Goal: Navigation & Orientation: Find specific page/section

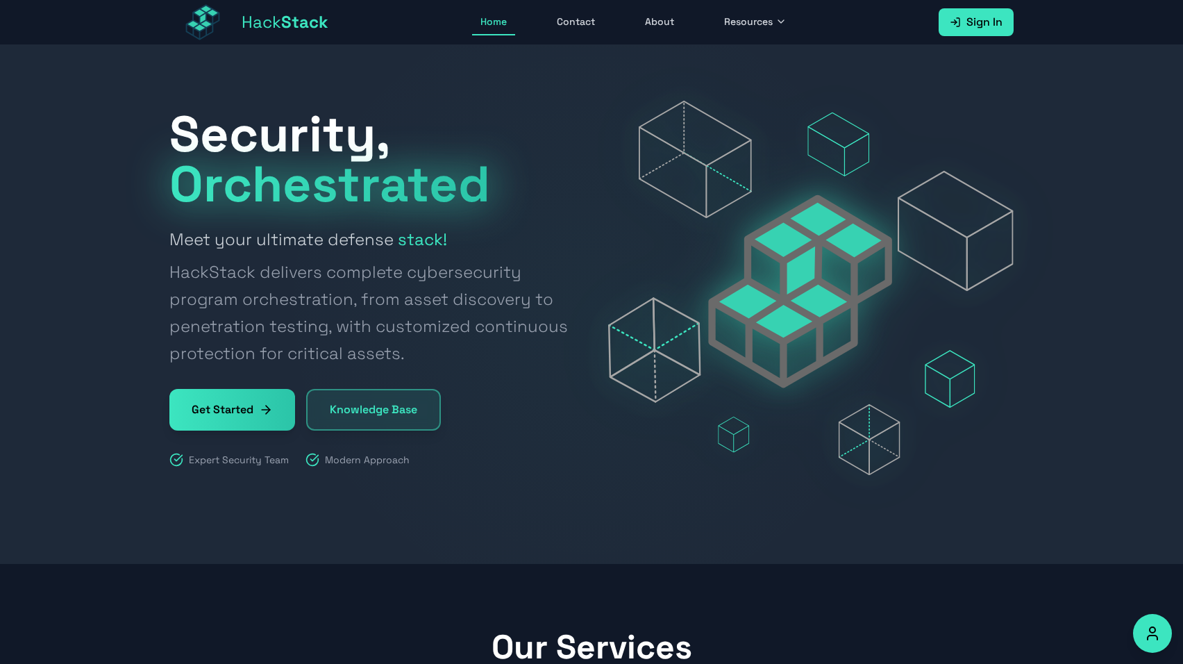
click at [965, 15] on link "Sign In" at bounding box center [975, 22] width 75 height 28
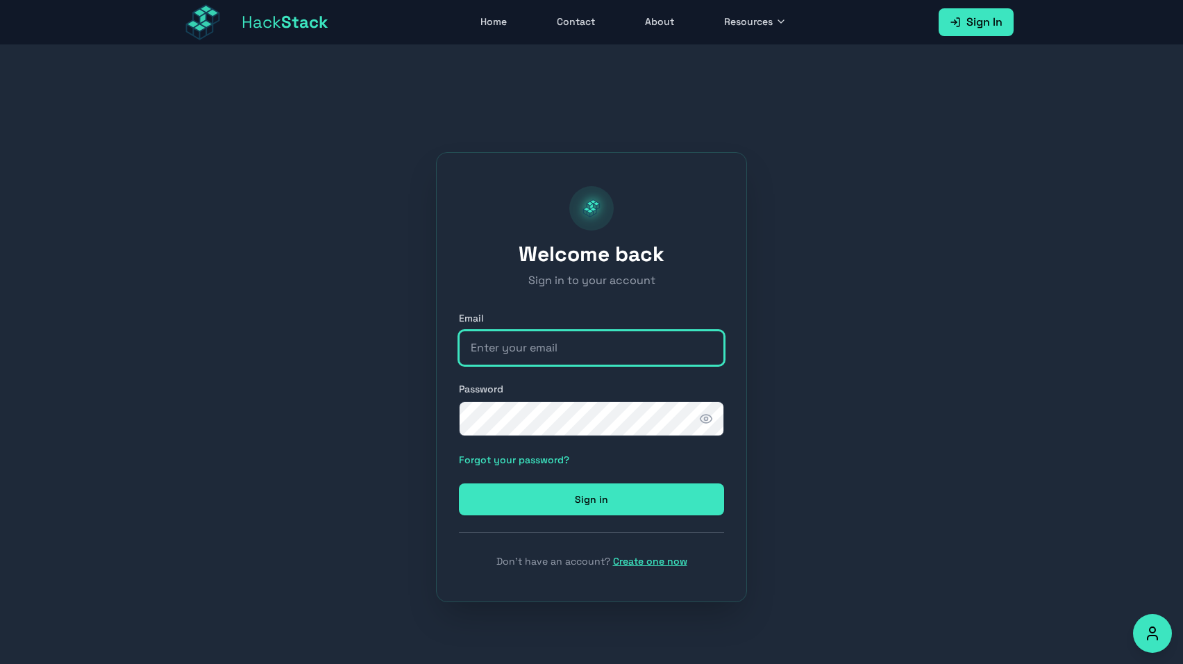
click at [536, 351] on input "email" at bounding box center [591, 347] width 265 height 35
type input "[EMAIL_ADDRESS][DOMAIN_NAME]"
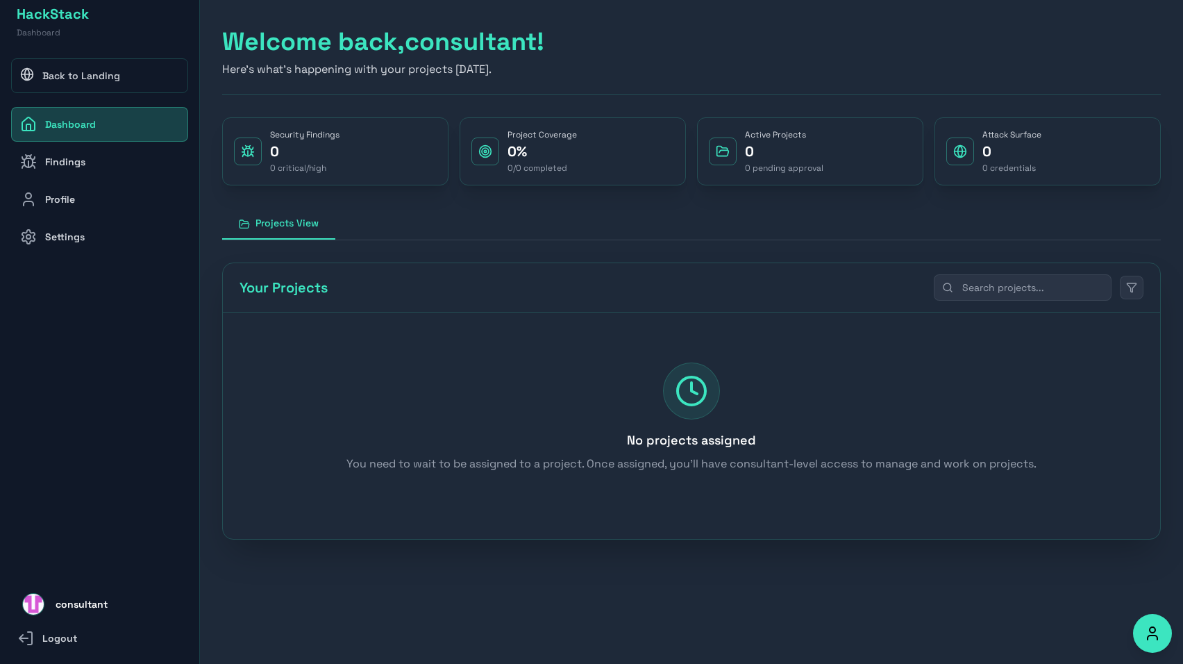
click at [74, 163] on link "Findings" at bounding box center [99, 161] width 177 height 35
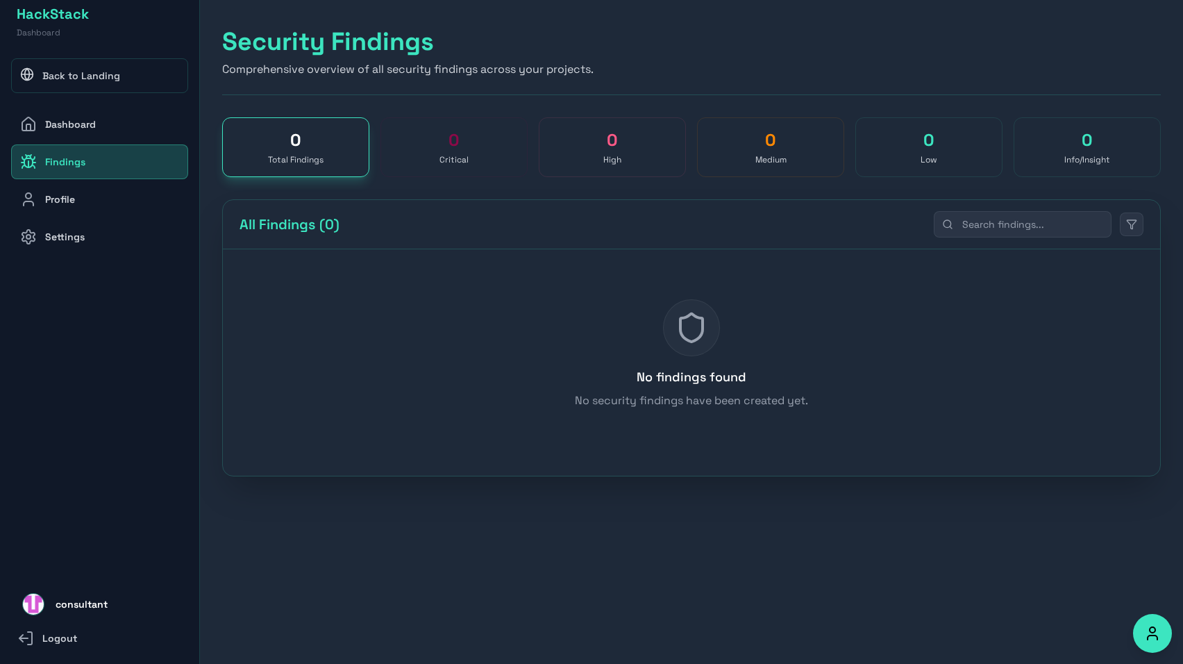
click at [75, 192] on link "Profile" at bounding box center [99, 199] width 177 height 35
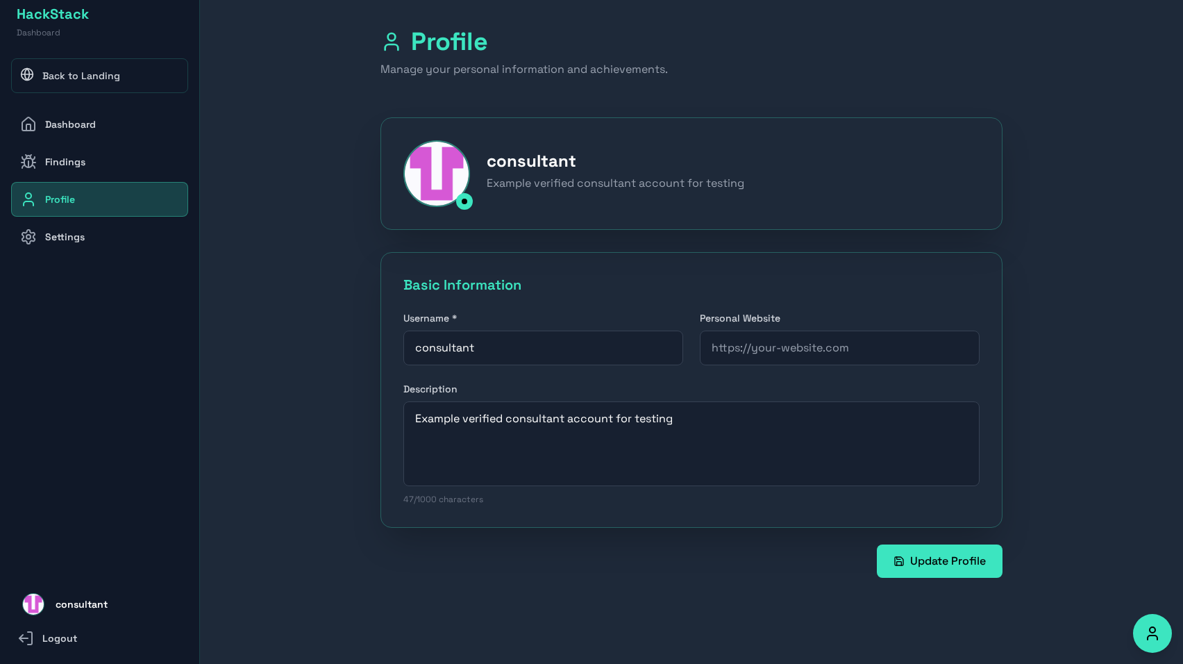
click at [83, 165] on link "Findings" at bounding box center [99, 161] width 177 height 35
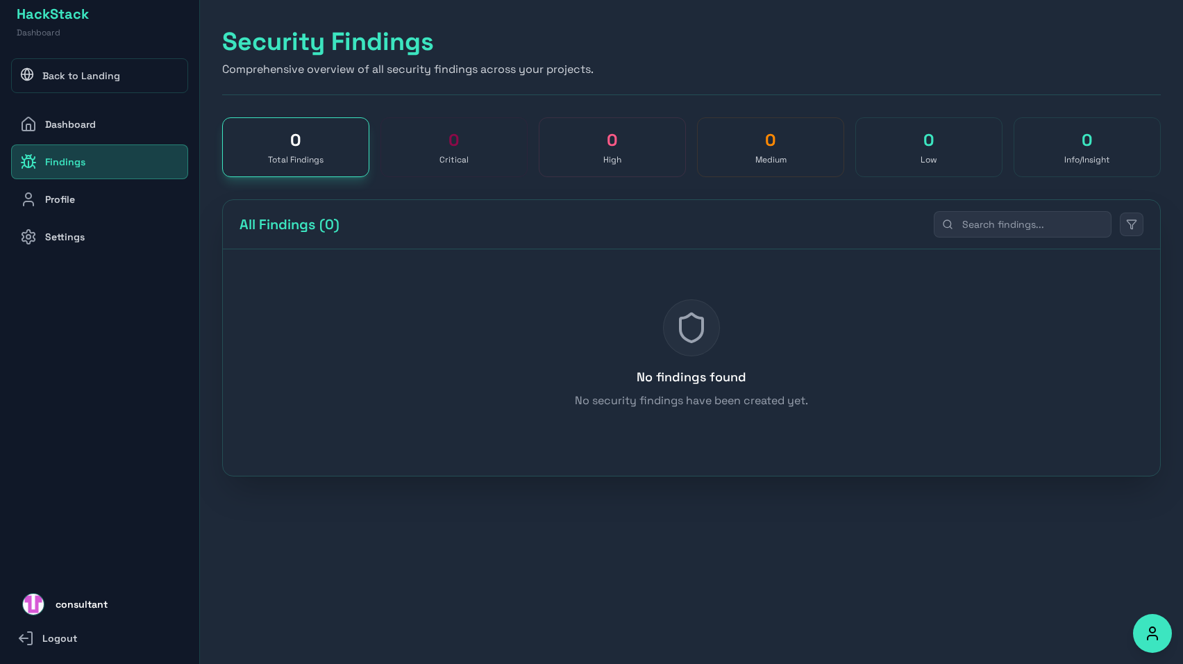
click at [82, 126] on link "Dashboard" at bounding box center [99, 124] width 177 height 35
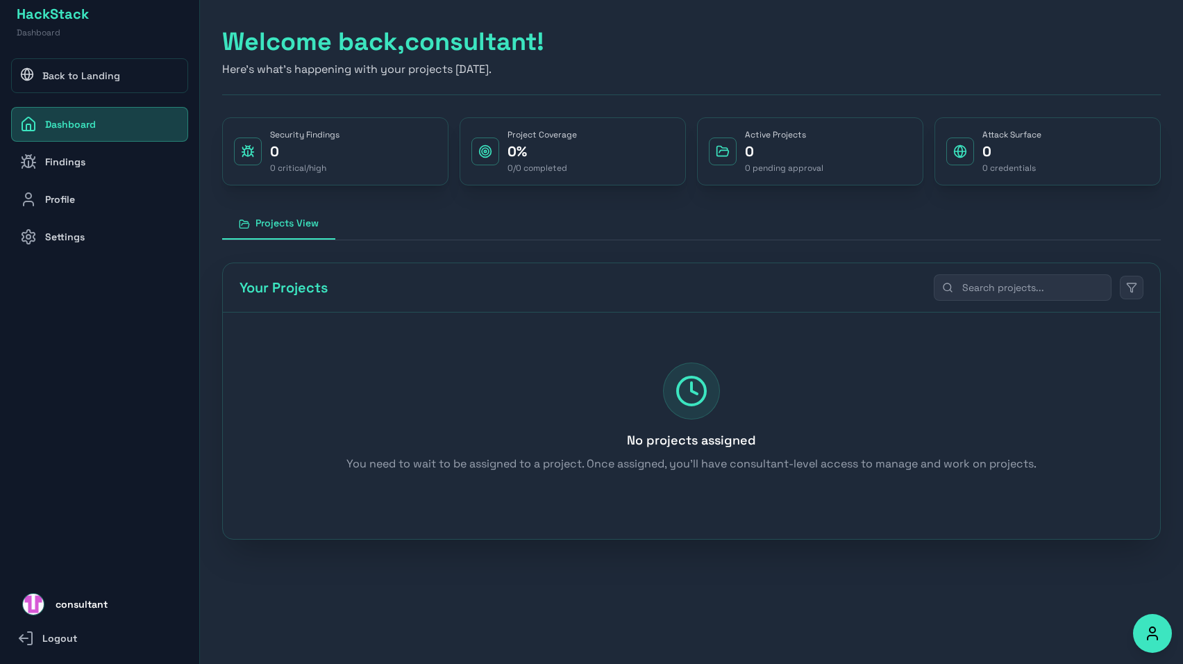
click at [83, 159] on link "Findings" at bounding box center [99, 161] width 177 height 35
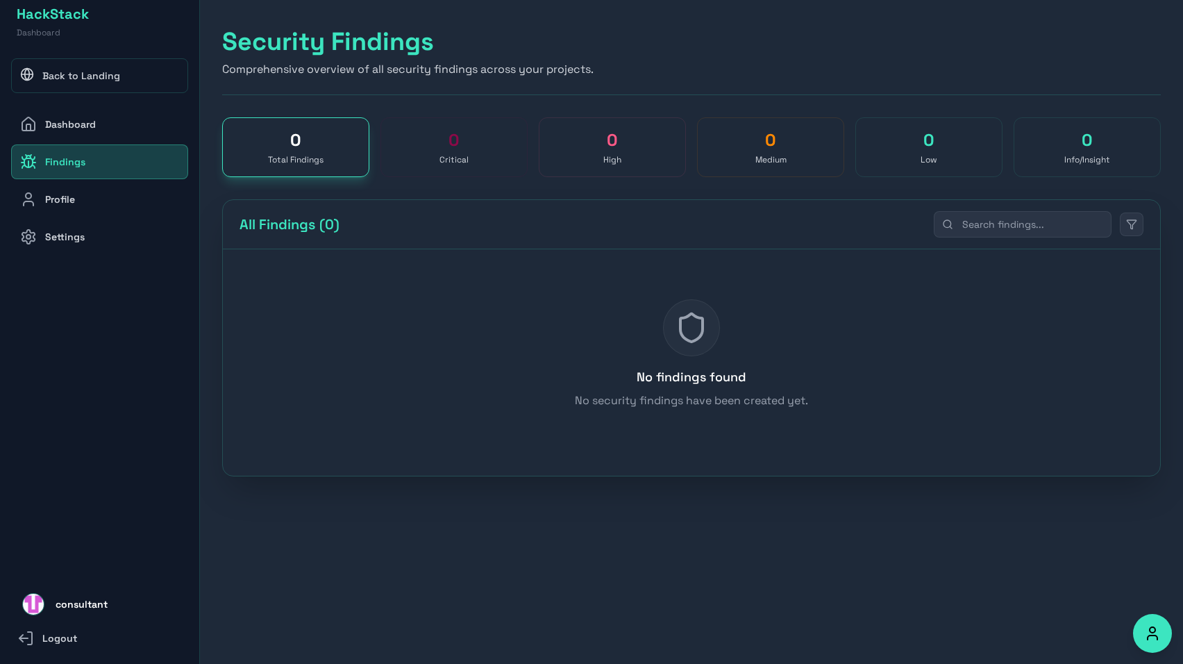
click at [81, 202] on link "Profile" at bounding box center [99, 199] width 177 height 35
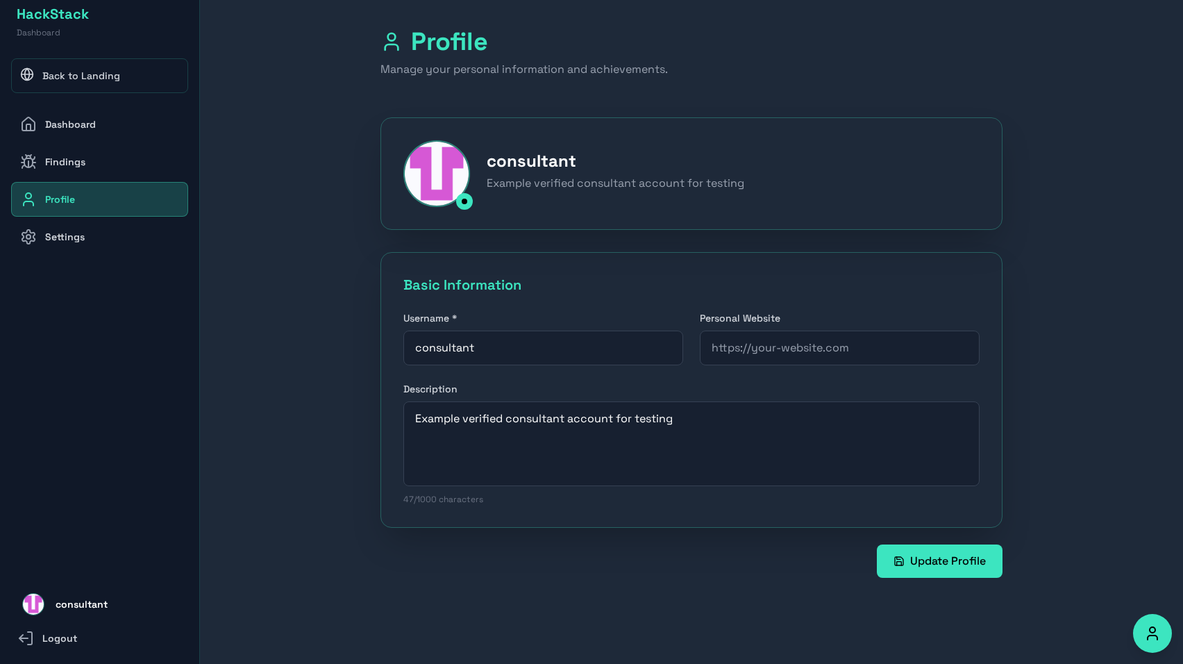
click at [83, 234] on link "Settings" at bounding box center [99, 236] width 177 height 35
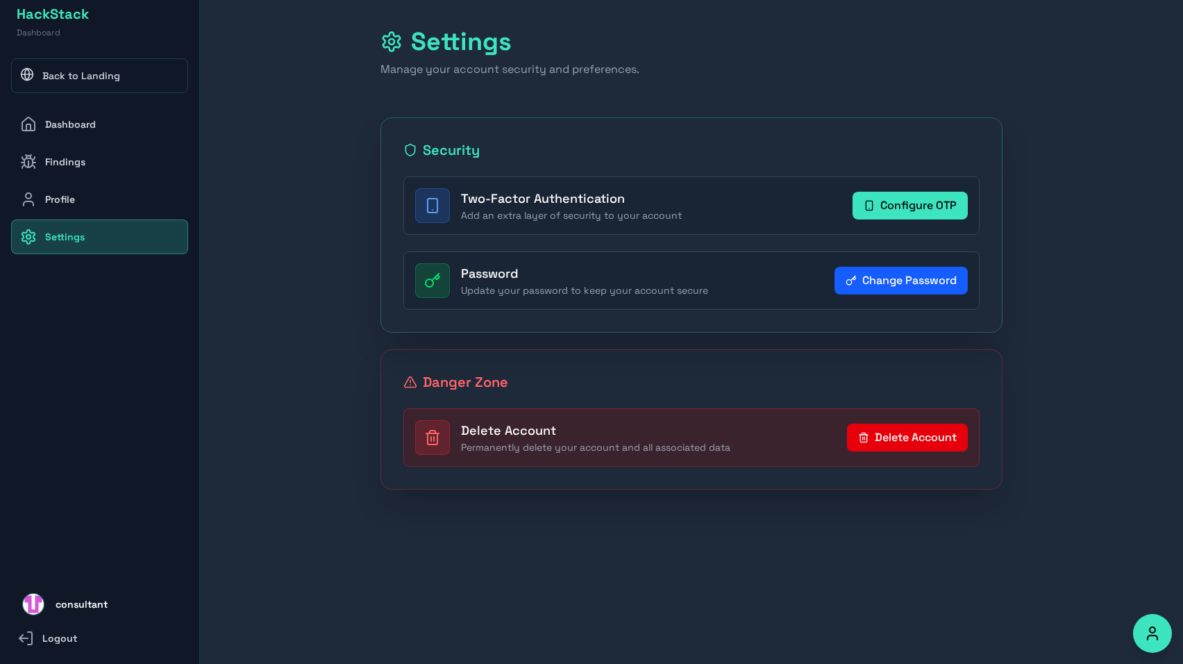
click at [87, 130] on link "Dashboard" at bounding box center [99, 124] width 177 height 35
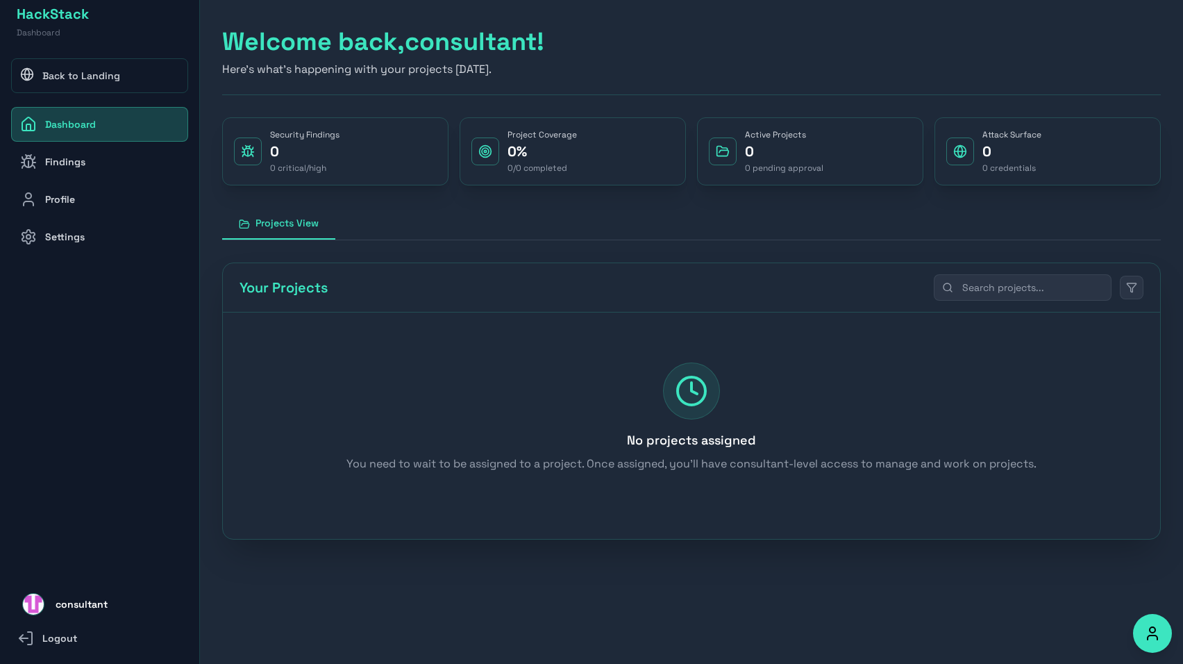
click at [87, 75] on link "Back to Landing" at bounding box center [99, 75] width 177 height 35
